Goal: Contribute content

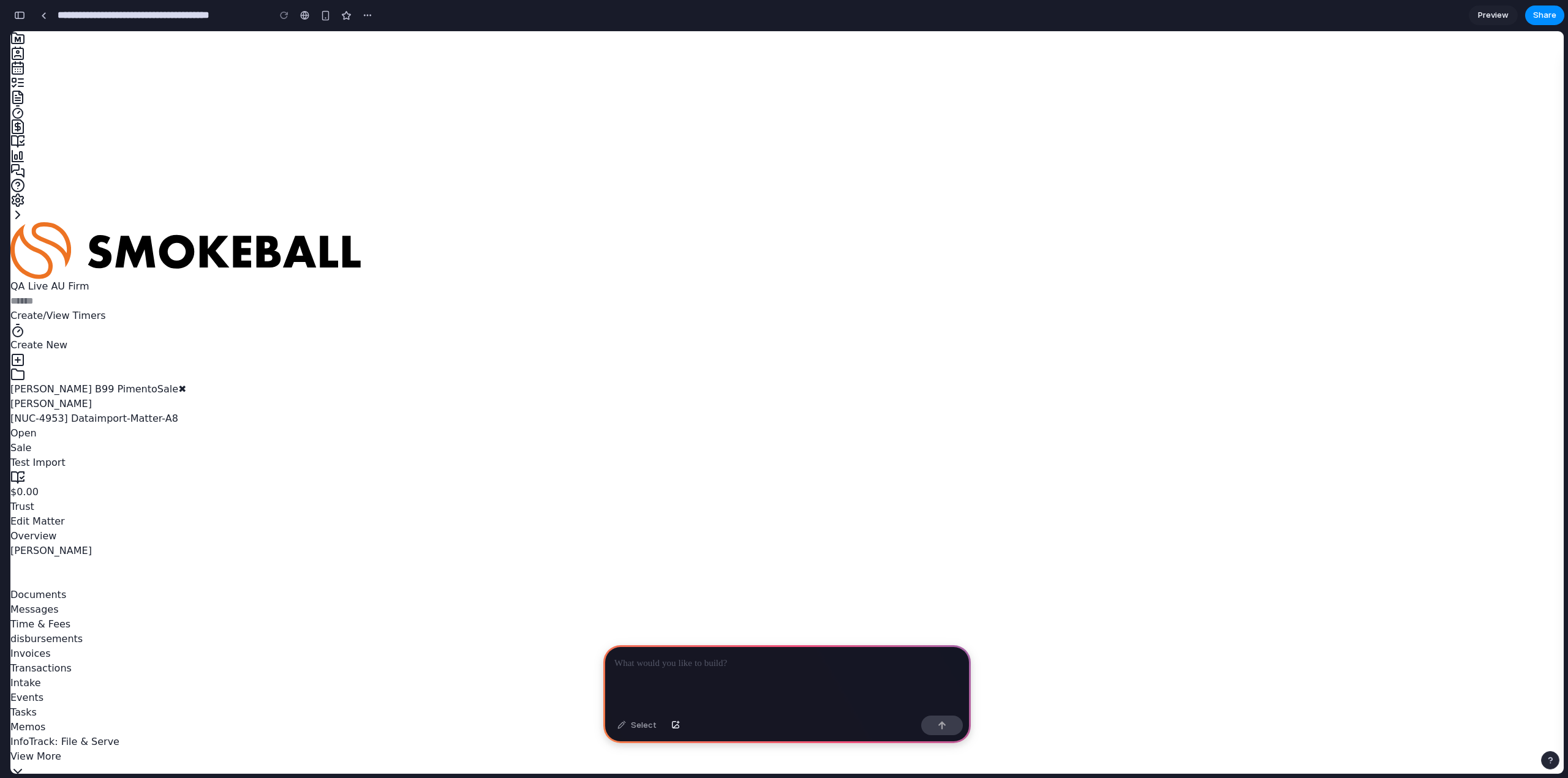
click at [752, 665] on p at bounding box center [787, 664] width 345 height 15
click at [711, 661] on p at bounding box center [787, 664] width 345 height 15
click at [675, 727] on div "button" at bounding box center [675, 725] width 9 height 7
click at [669, 726] on button "button" at bounding box center [676, 726] width 21 height 20
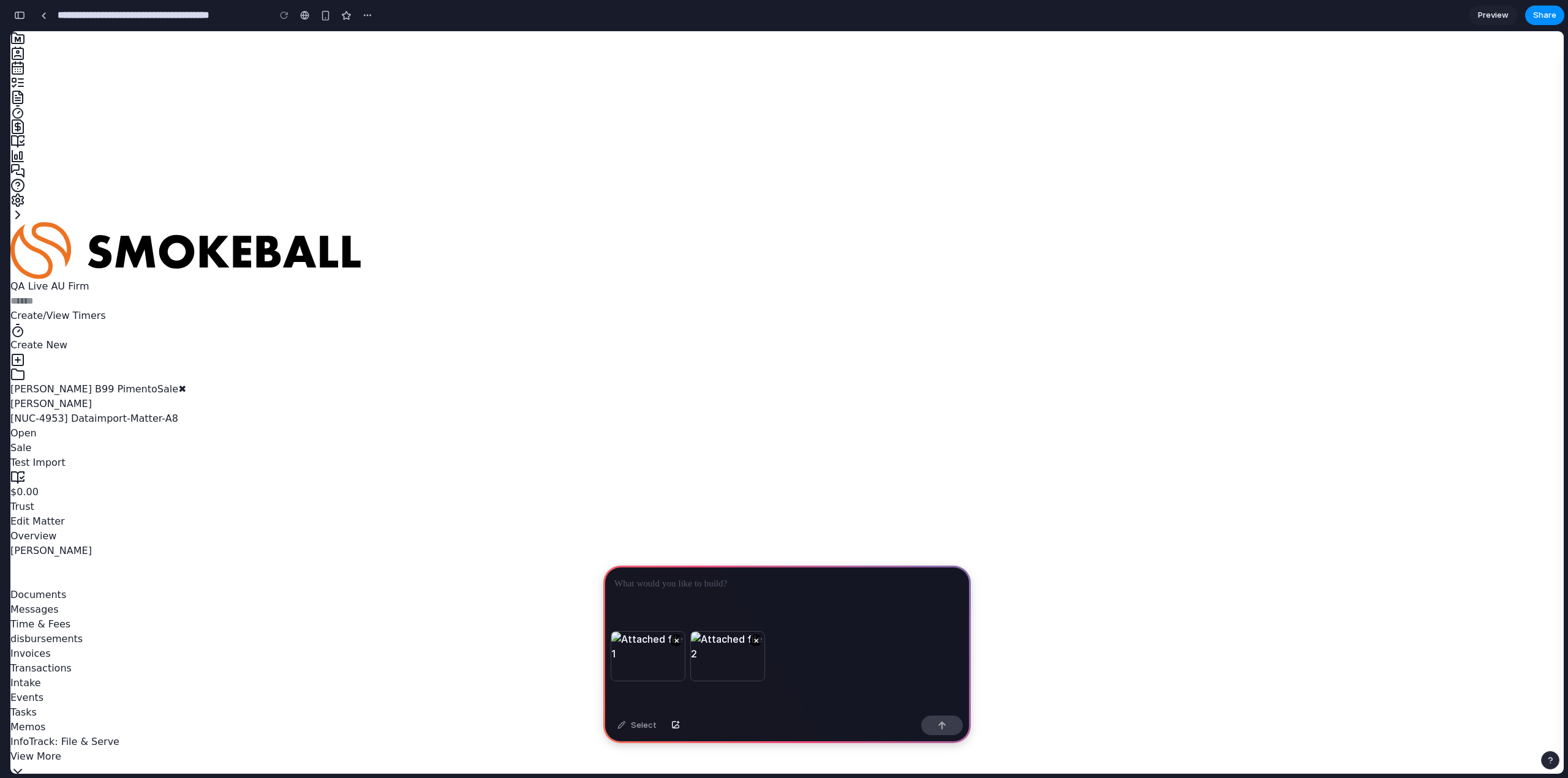
click at [743, 588] on div at bounding box center [787, 598] width 368 height 65
click at [731, 585] on p at bounding box center [787, 584] width 345 height 15
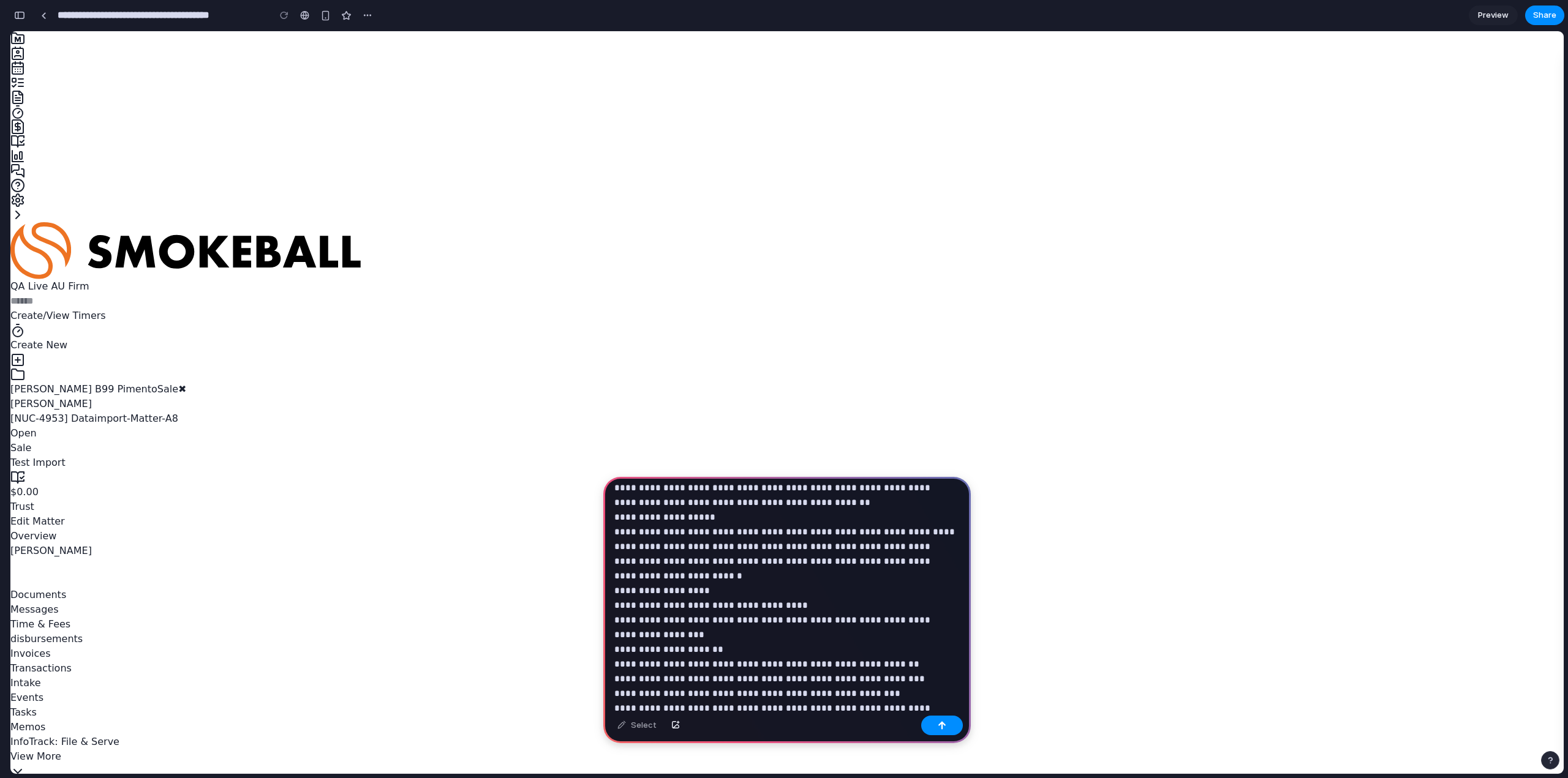
scroll to position [710, 0]
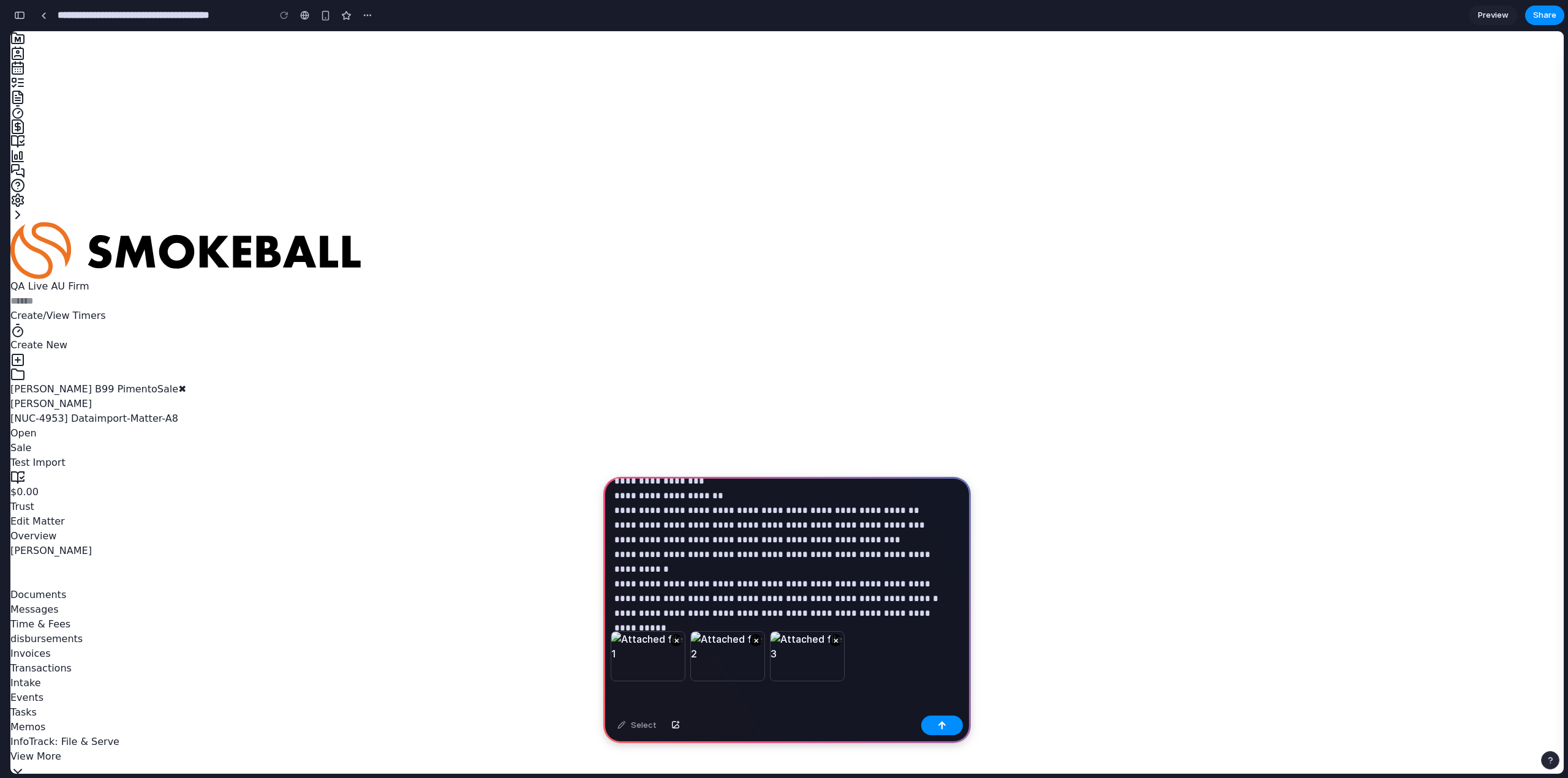
click at [756, 634] on button "×" at bounding box center [756, 640] width 13 height 13
click at [674, 634] on button "×" at bounding box center [676, 640] width 13 height 13
click at [936, 726] on button "button" at bounding box center [942, 726] width 42 height 20
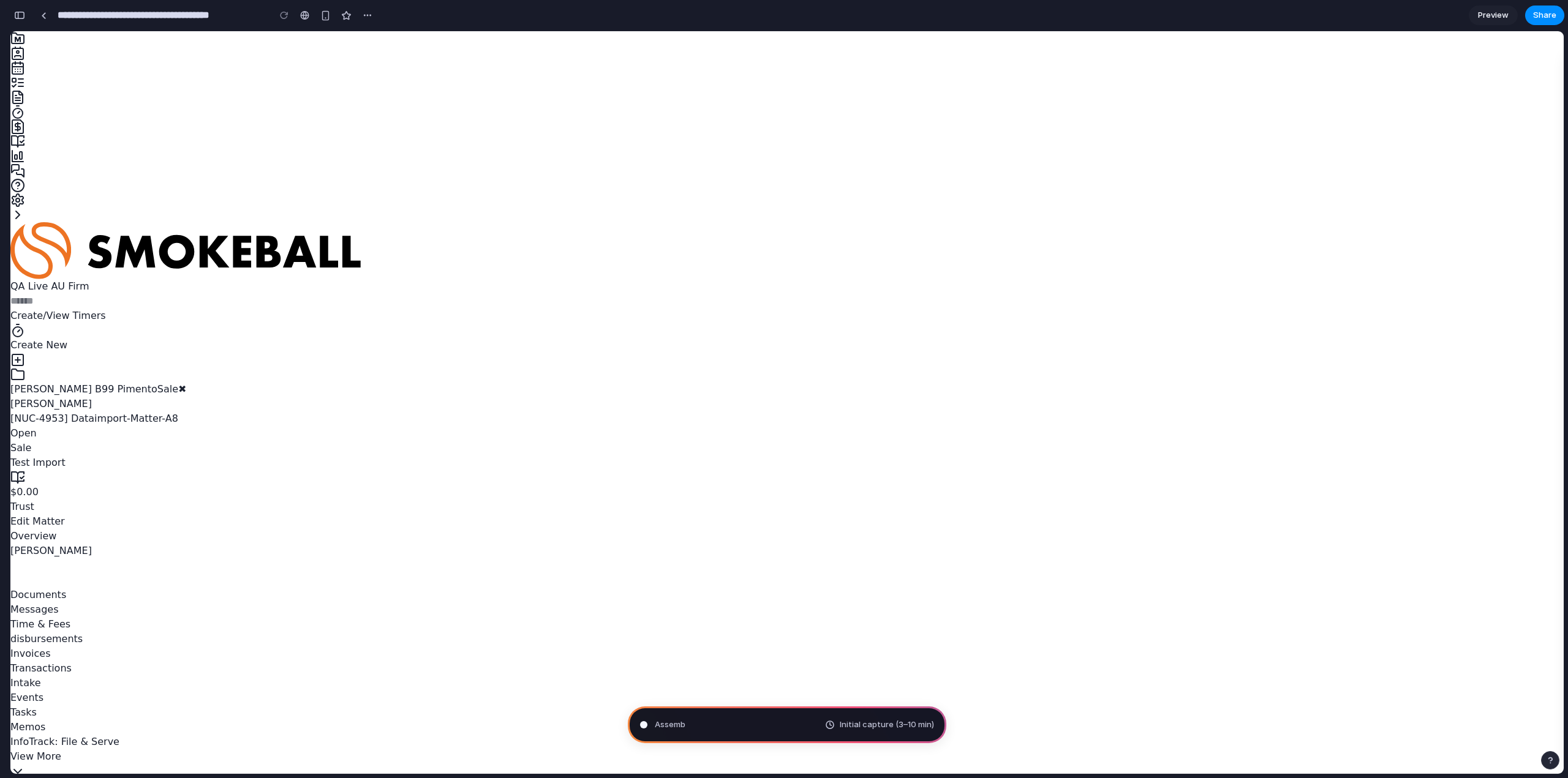
scroll to position [1914, 0]
type input "**********"
